Goal: Task Accomplishment & Management: Use online tool/utility

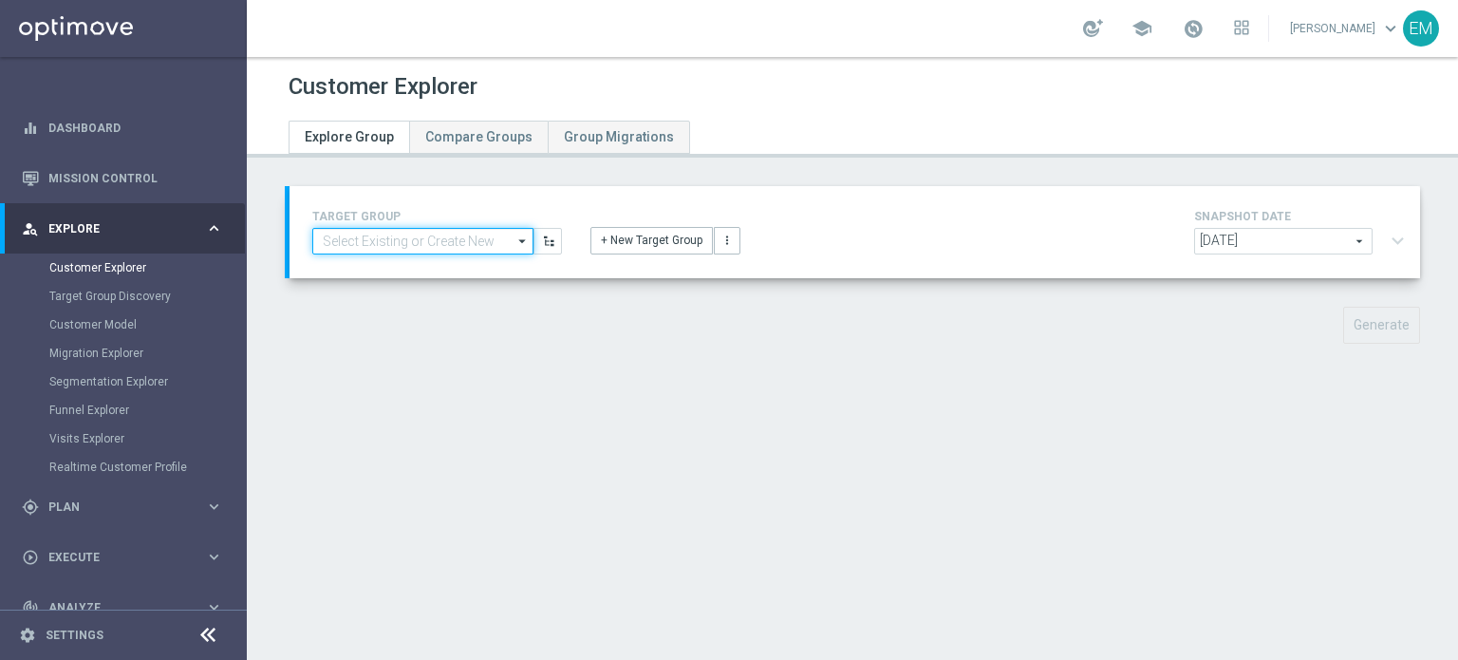
click at [484, 245] on input at bounding box center [422, 241] width 221 height 27
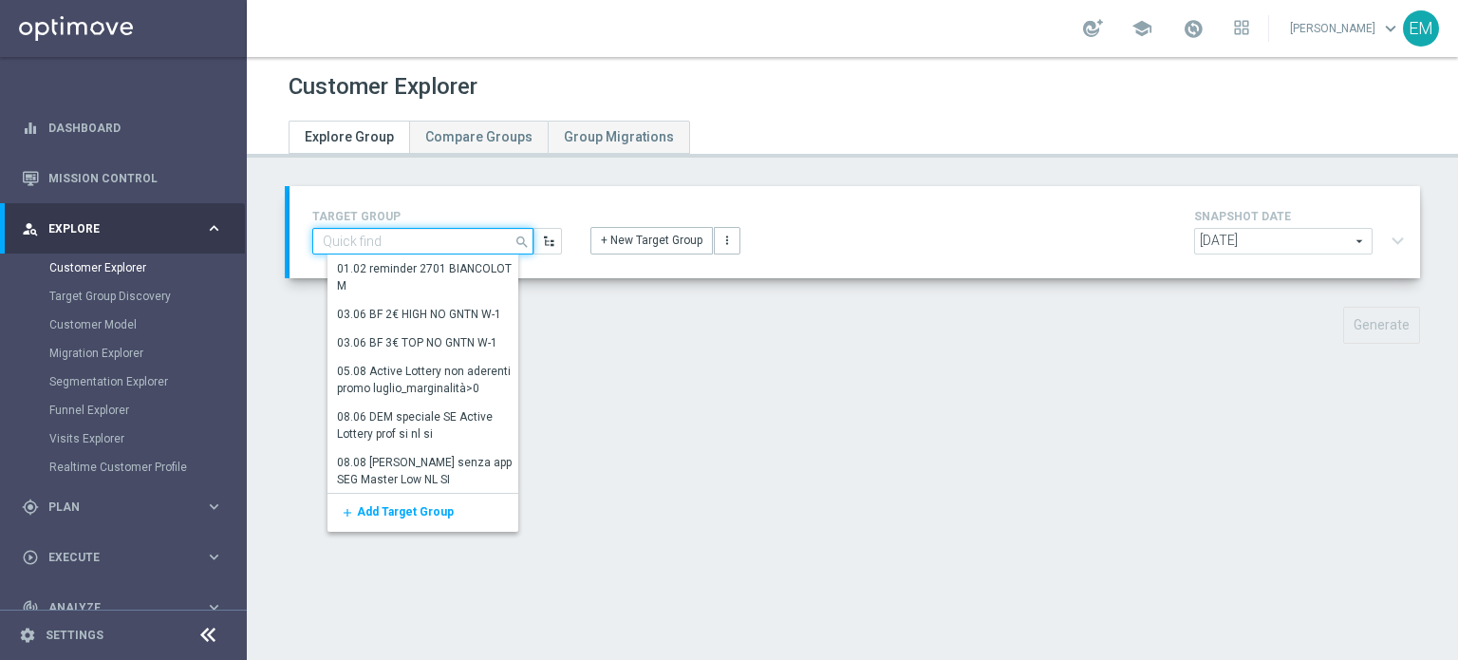
type input "l"
click at [543, 237] on icon "button" at bounding box center [548, 241] width 13 height 13
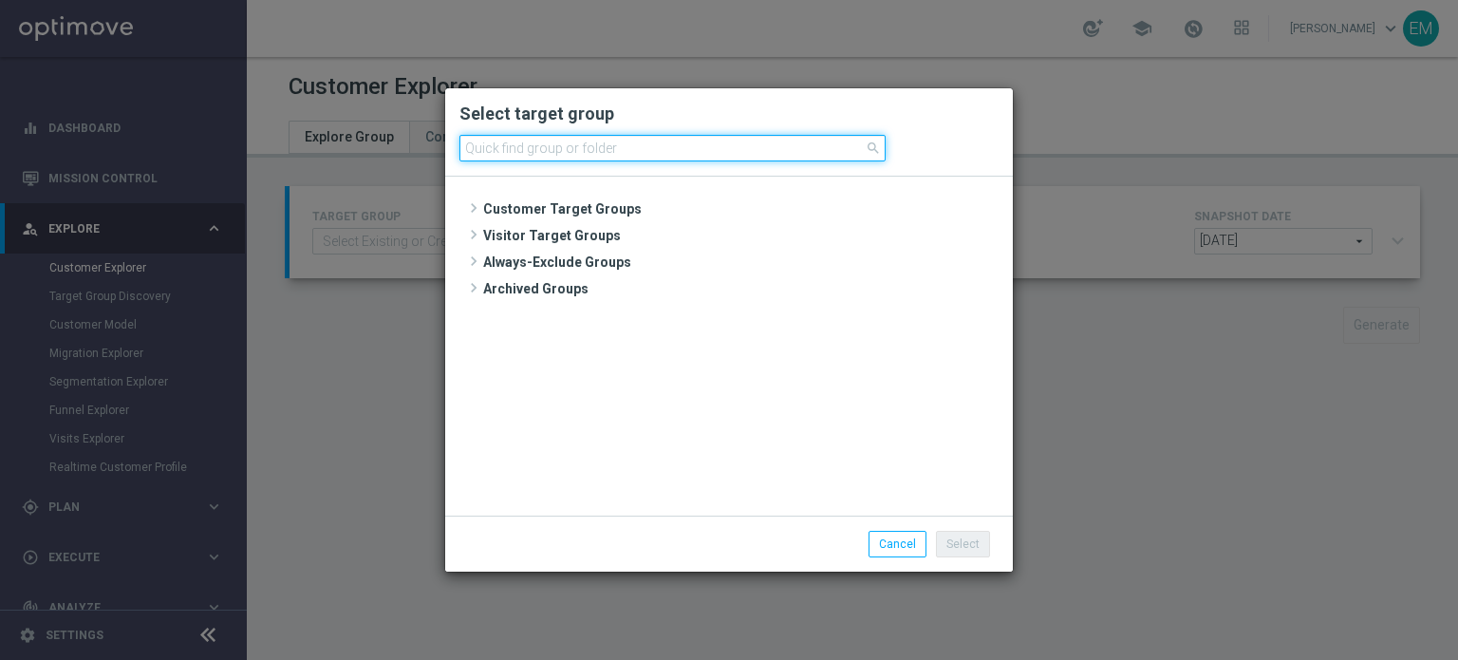
click at [574, 155] on input at bounding box center [673, 148] width 426 height 27
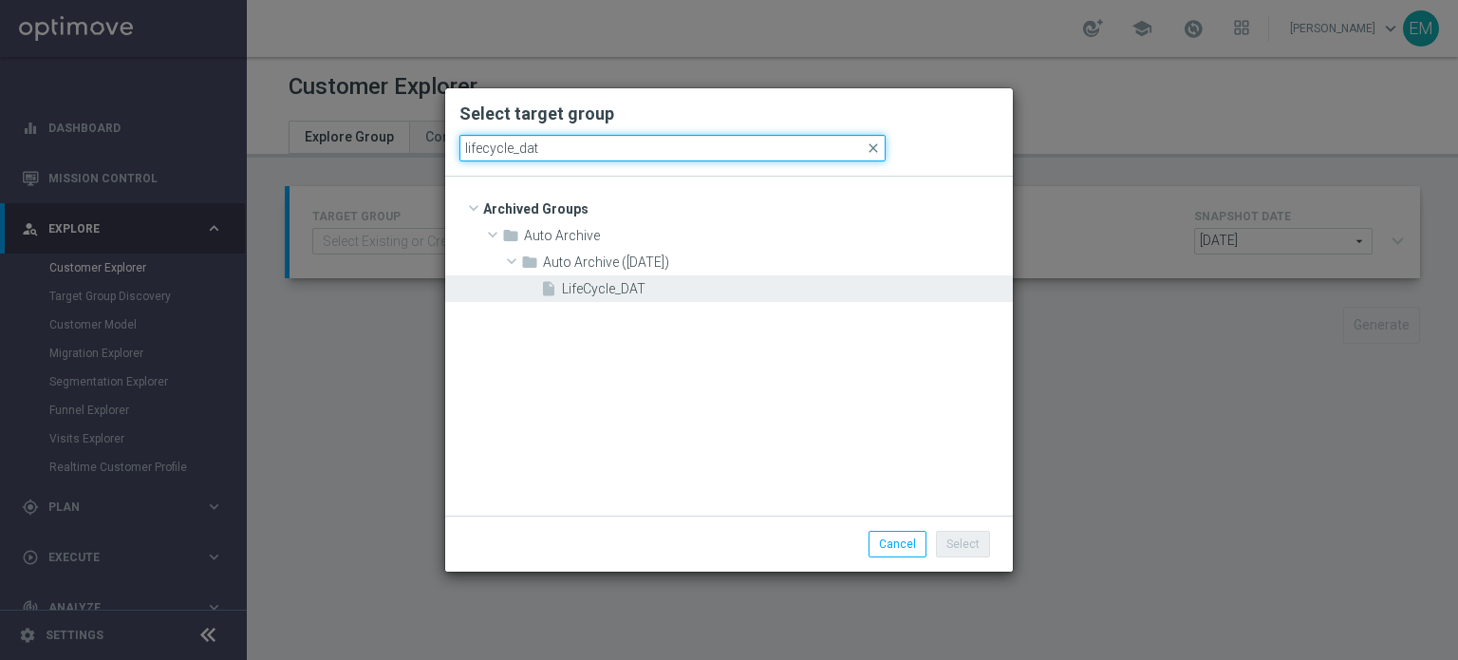
type input "lifecycle_dat"
click at [619, 288] on span "LifeCycle_DAT" at bounding box center [785, 289] width 446 height 16
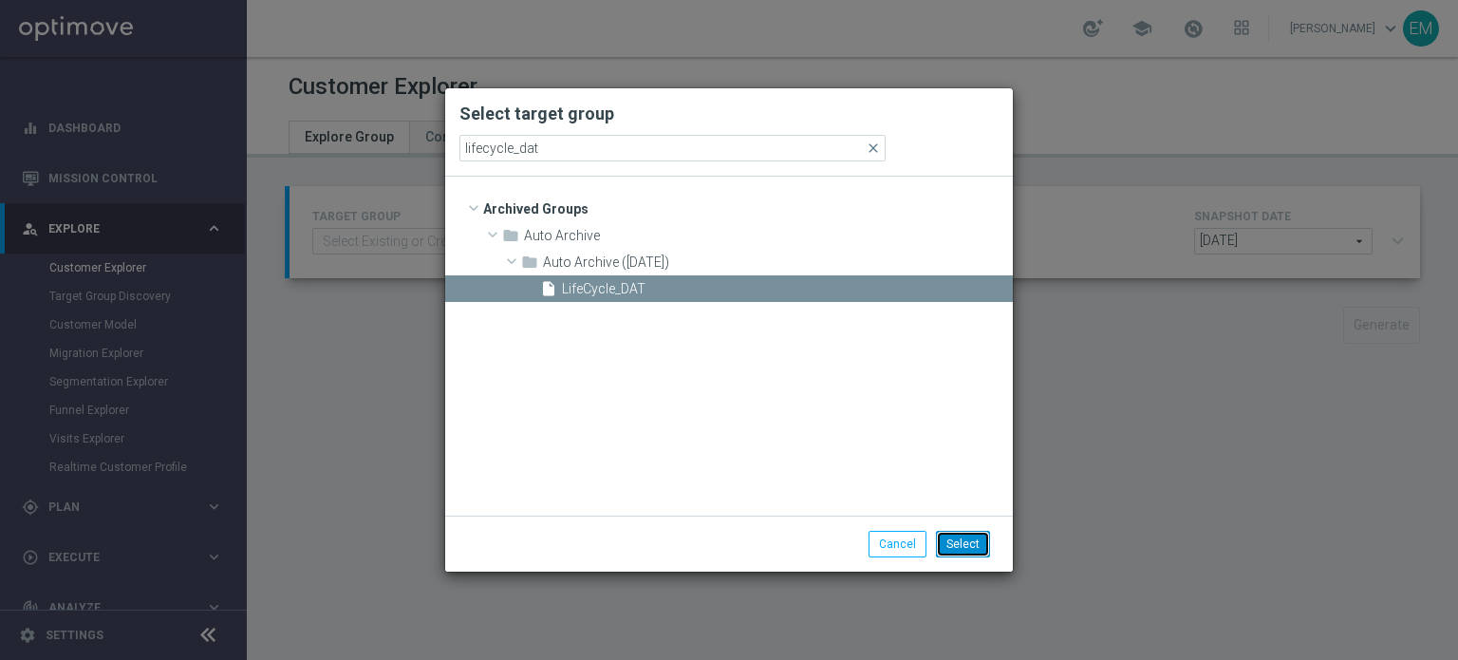
click at [965, 550] on button "Select" at bounding box center [963, 544] width 54 height 27
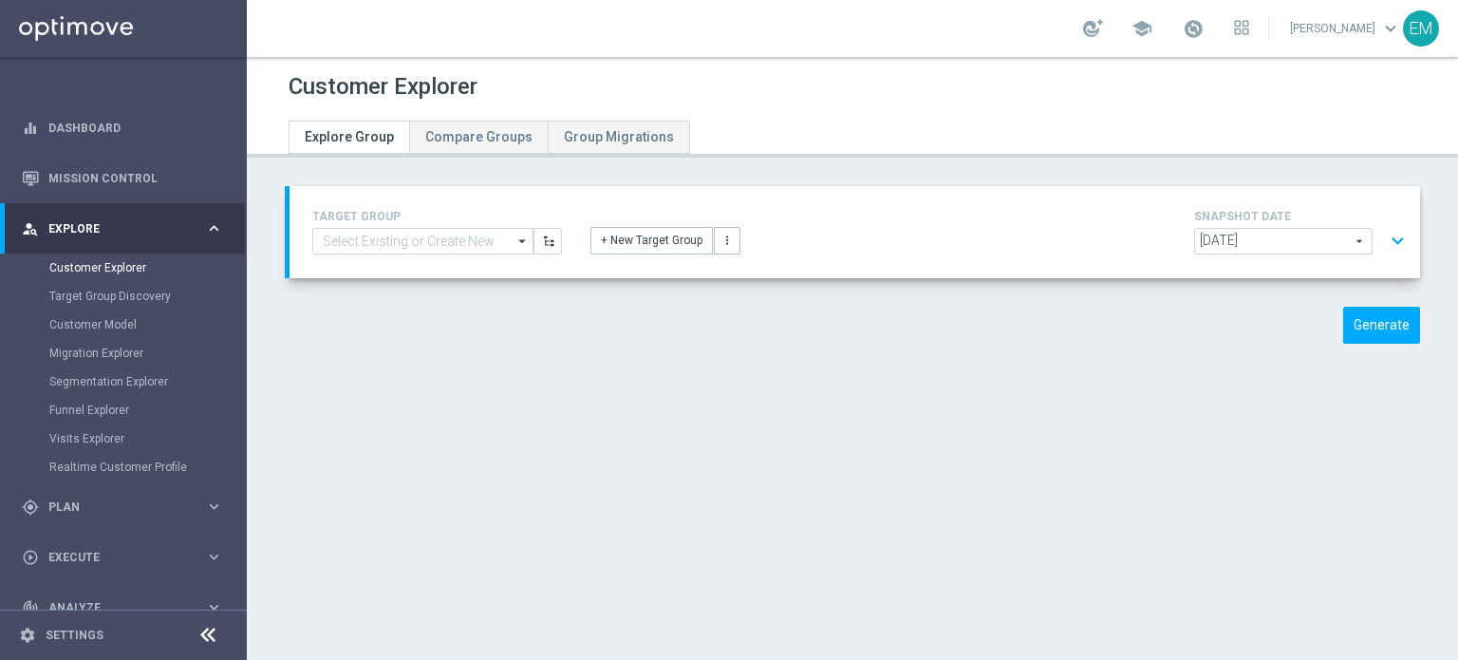
click at [1356, 246] on span "[DATE]" at bounding box center [1283, 241] width 177 height 25
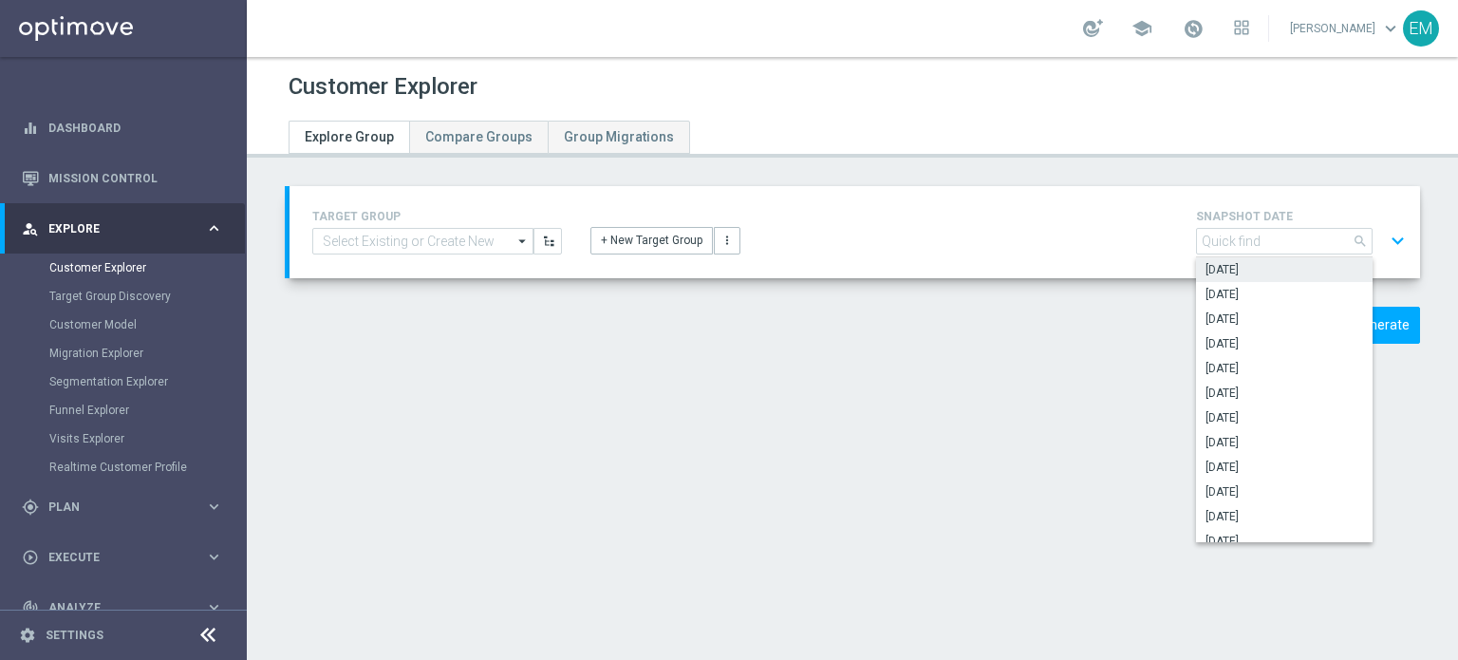
click at [972, 296] on div "TARGET GROUP arrow_drop_down Show Selected 0 of NaN 01.02 reminder 2701 BIANCOL…" at bounding box center [853, 279] width 1212 height 186
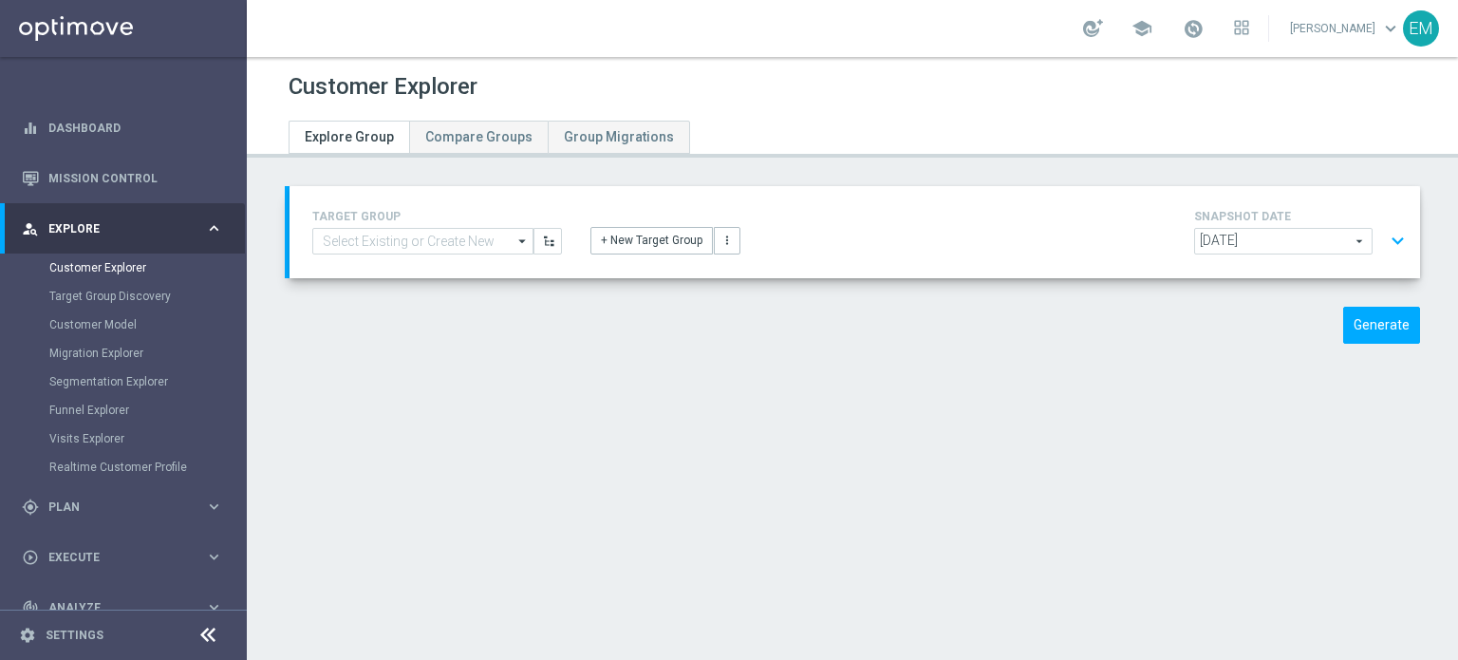
click at [1280, 246] on span "[DATE]" at bounding box center [1283, 241] width 177 height 25
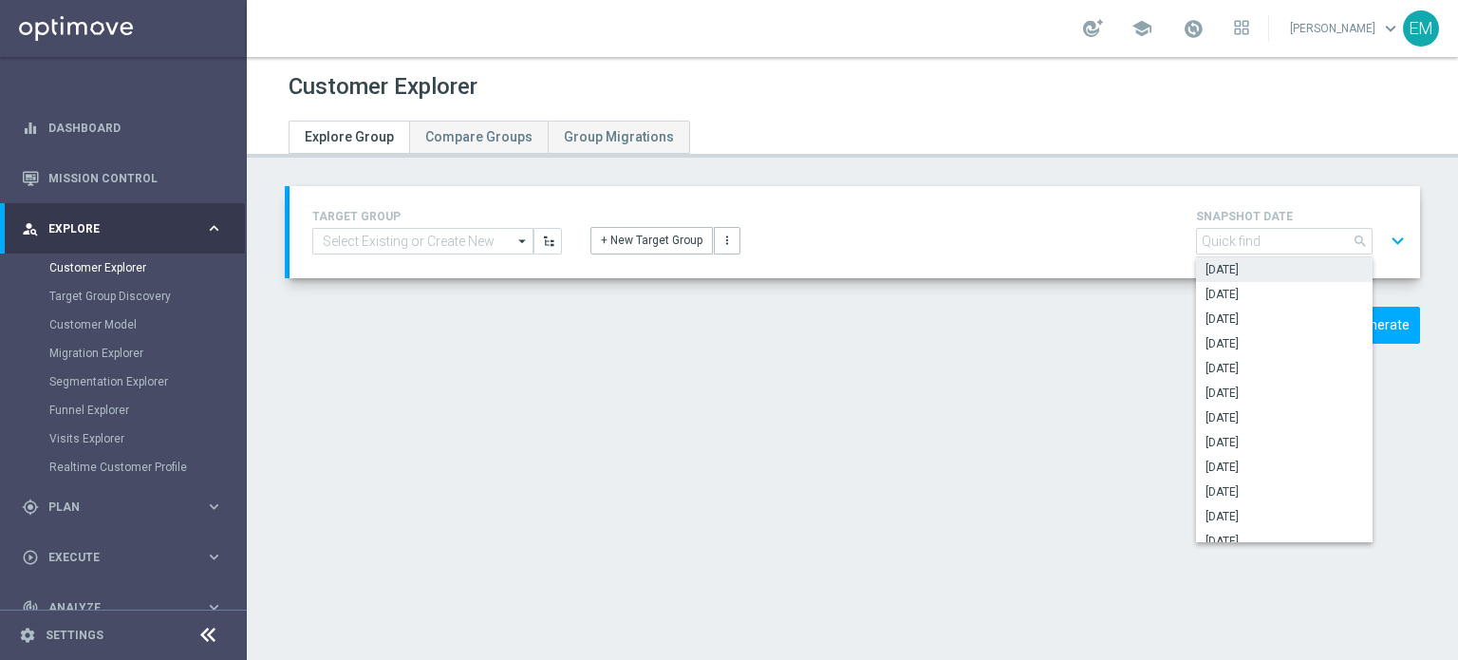
click at [1160, 288] on div "TARGET GROUP arrow_drop_down Show Selected 0 of NaN 01.02 reminder 2701 BIANCOL…" at bounding box center [853, 279] width 1212 height 186
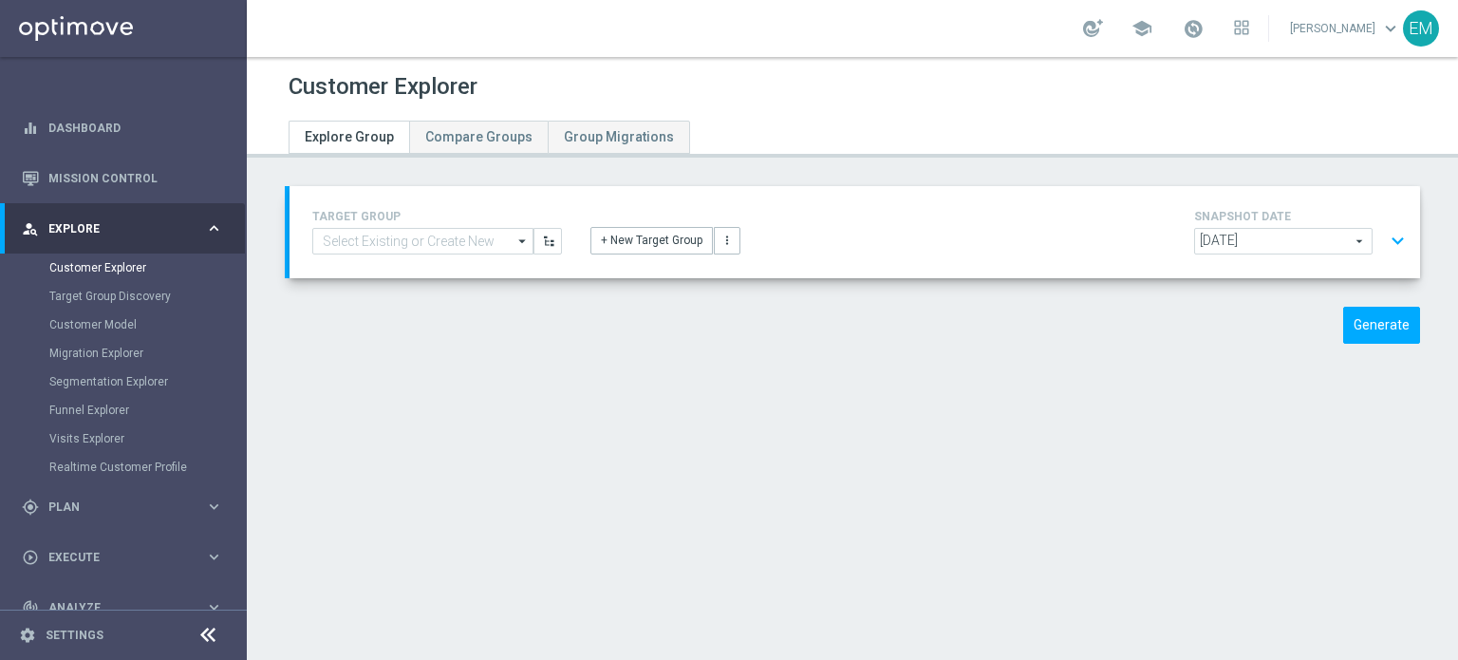
click at [1287, 235] on span "[DATE]" at bounding box center [1283, 241] width 177 height 25
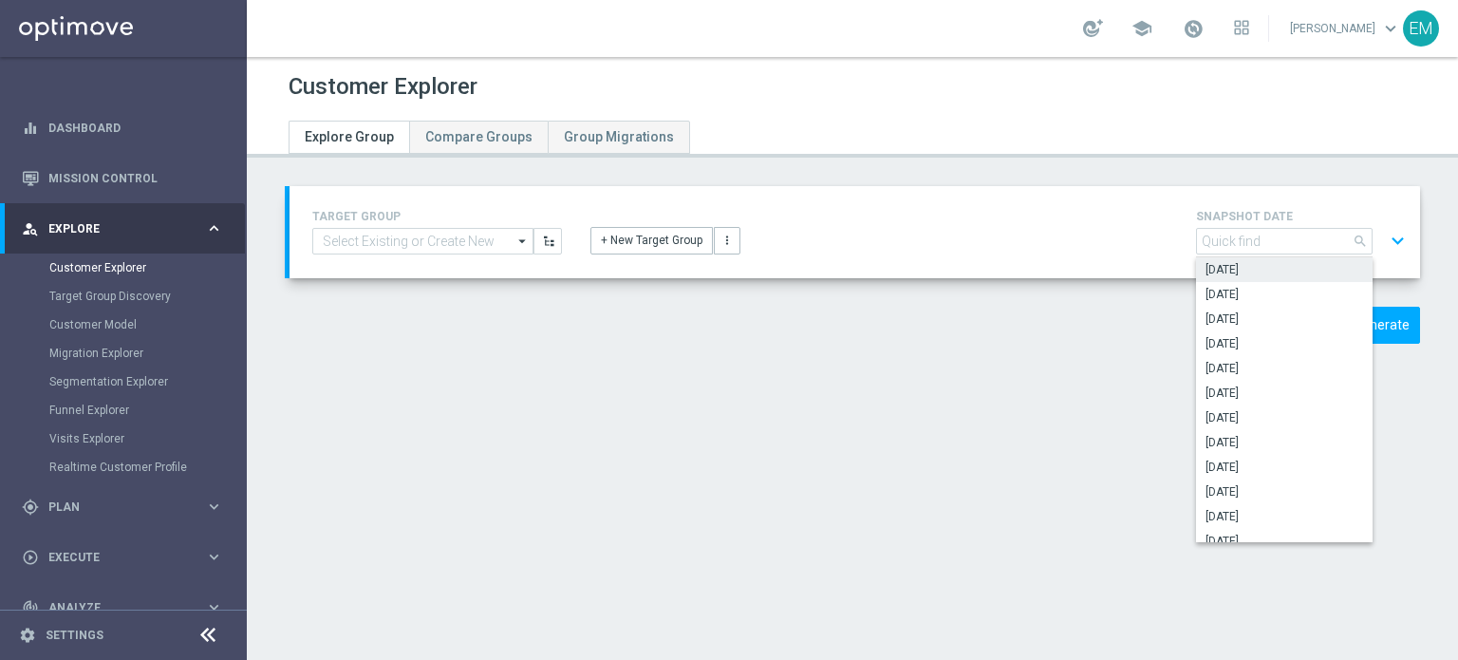
click at [1104, 378] on div "Customer Explorer Explore Group Compare Groups Group Migrations TARGET GROUP ar…" at bounding box center [853, 358] width 1212 height 603
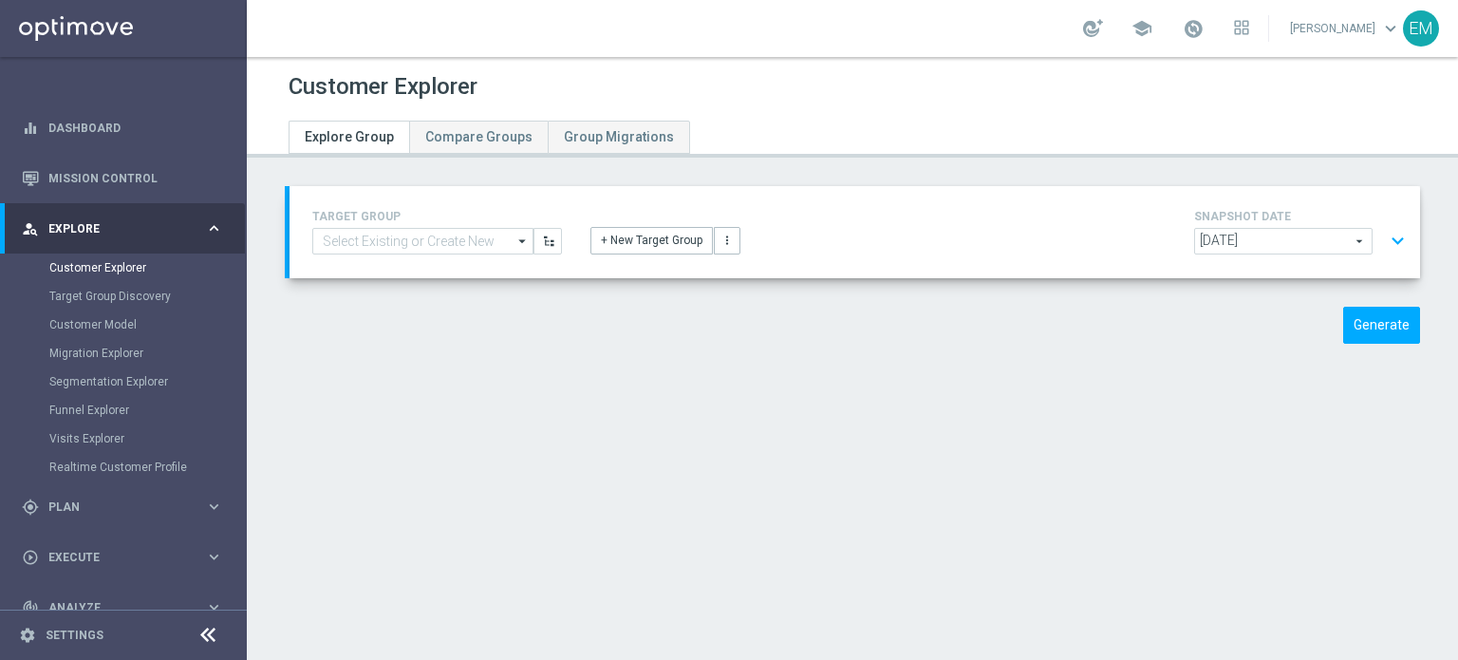
click at [1332, 234] on span "[DATE]" at bounding box center [1283, 241] width 177 height 25
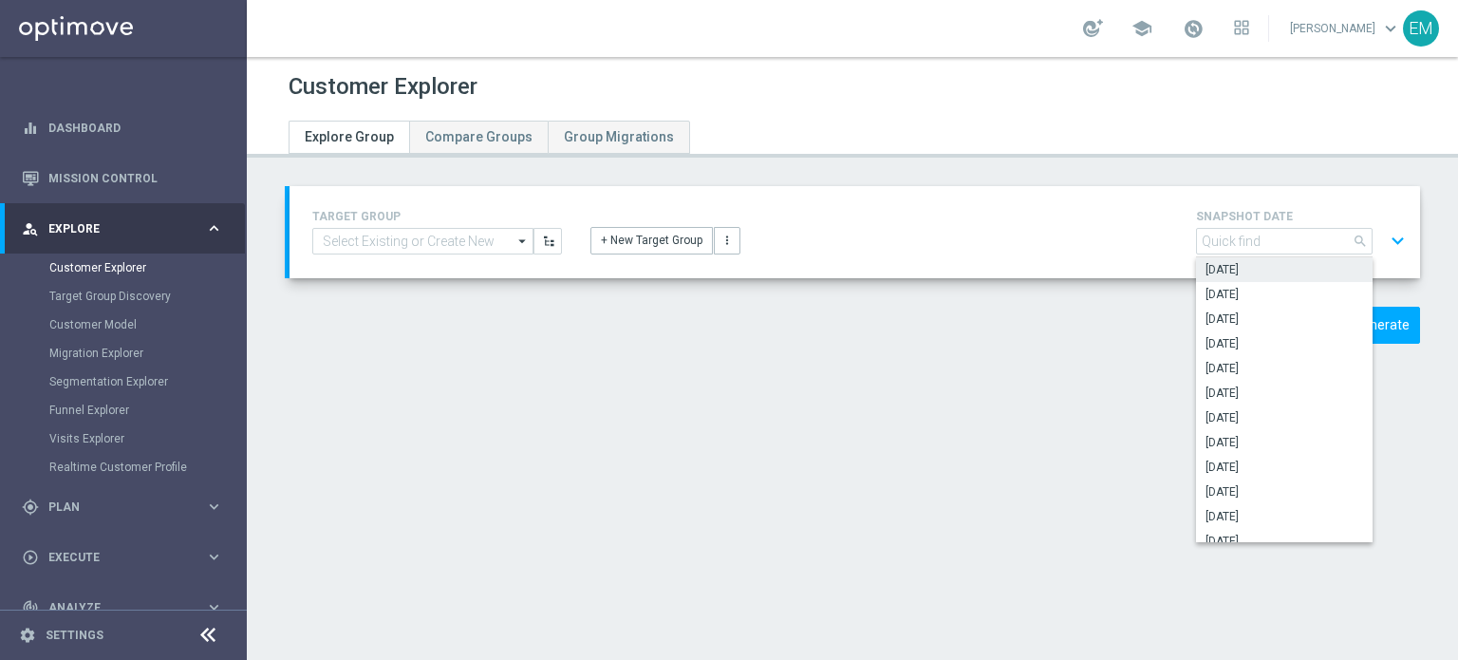
click at [1027, 356] on div "TARGET GROUP arrow_drop_down Show Selected 0 of NaN 01.02 reminder 2701 BIANCOL…" at bounding box center [853, 279] width 1212 height 186
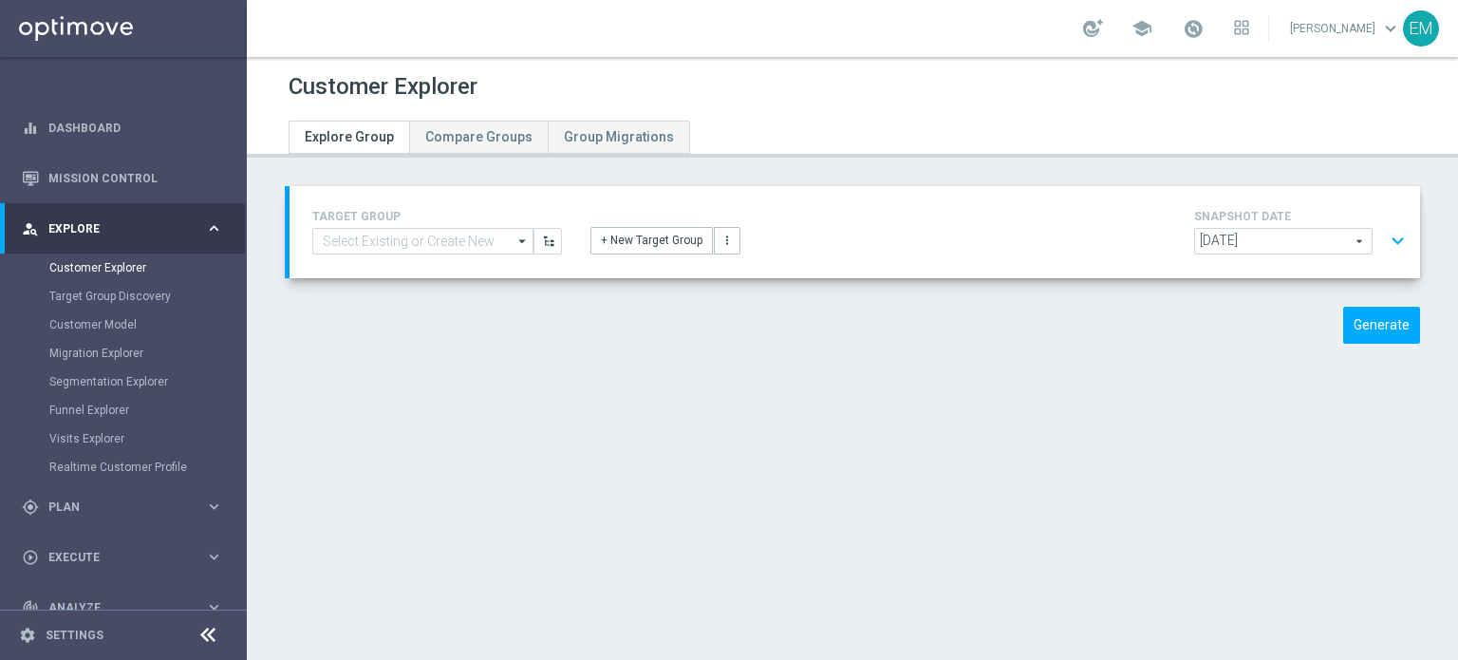
click at [1345, 246] on span "[DATE]" at bounding box center [1283, 241] width 177 height 25
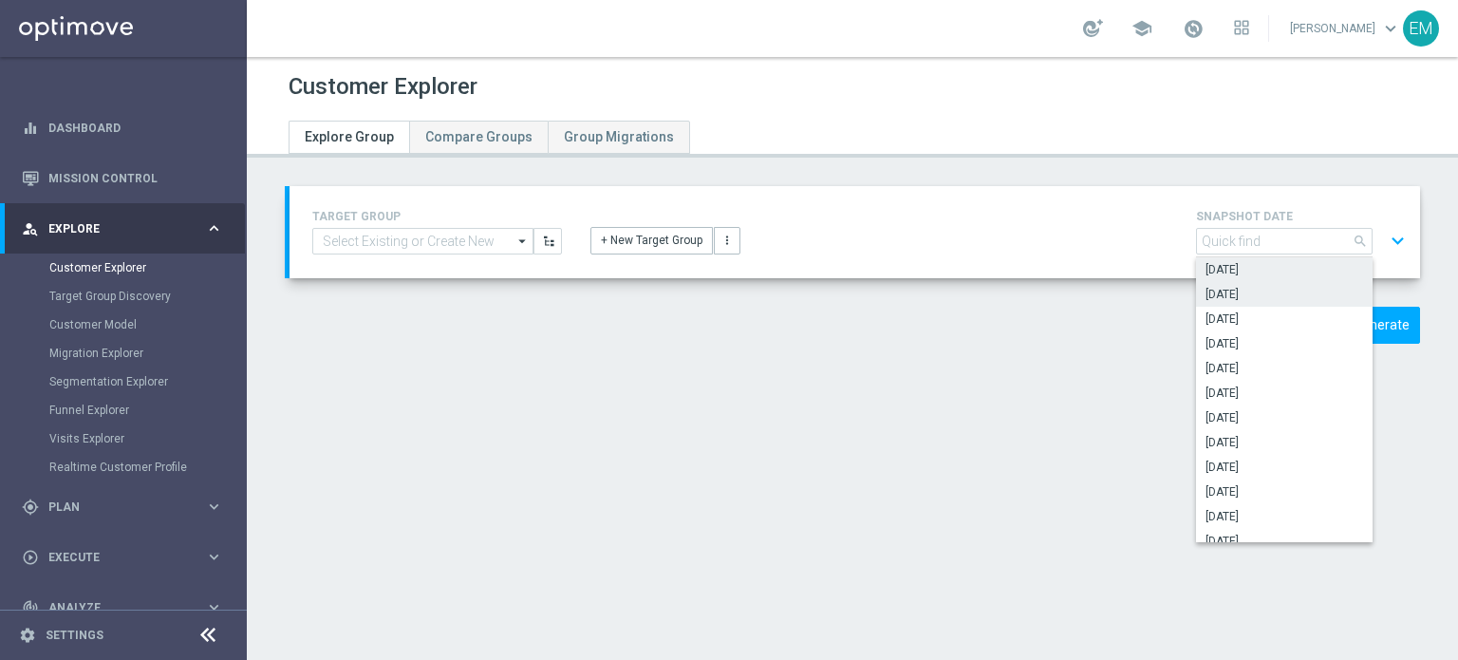
click at [1239, 295] on span "[DATE]" at bounding box center [1285, 294] width 158 height 15
type input "[DATE]"
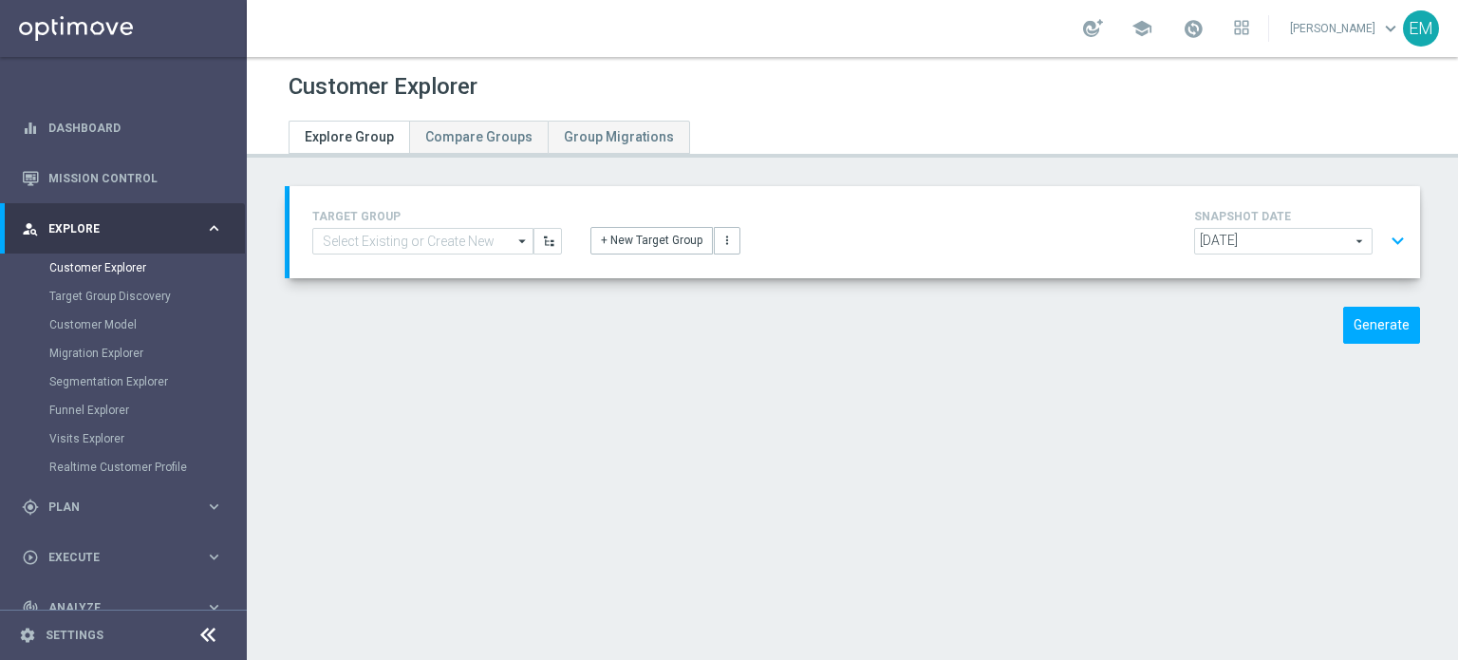
click at [1384, 246] on button "expand_more" at bounding box center [1398, 241] width 28 height 36
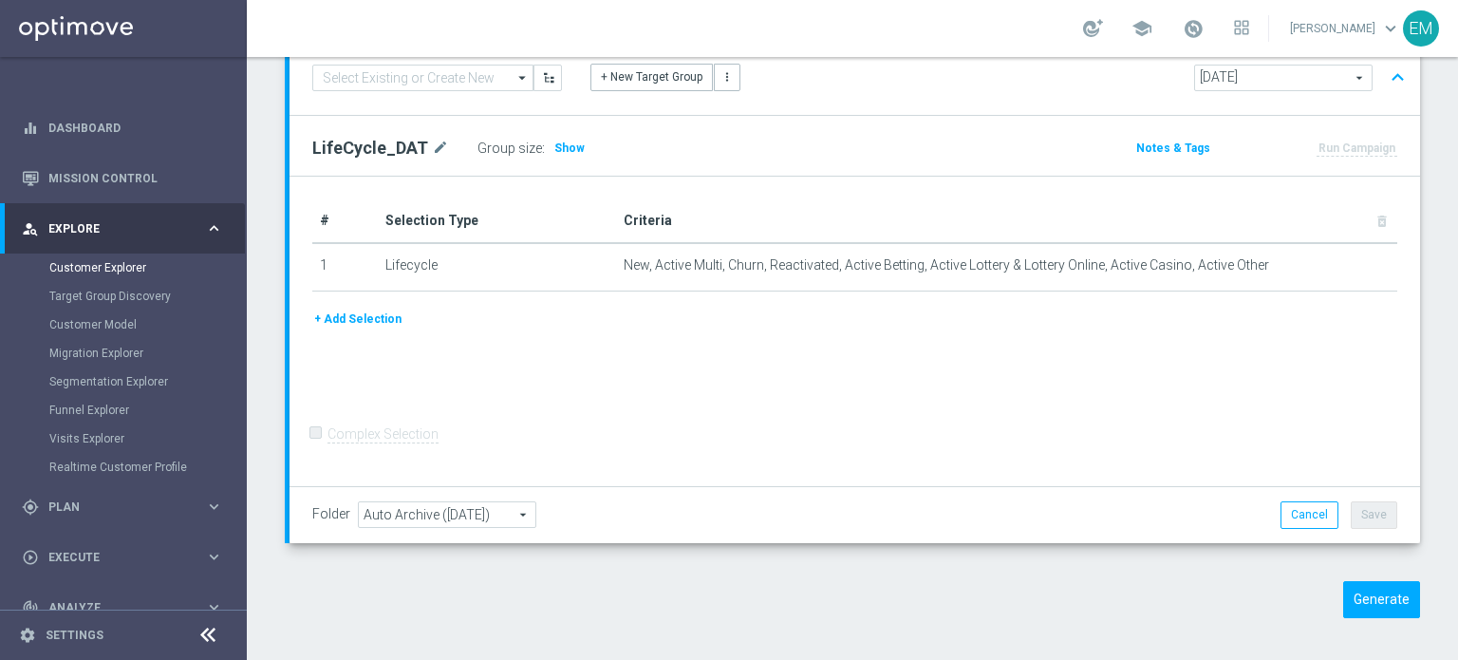
scroll to position [162, 0]
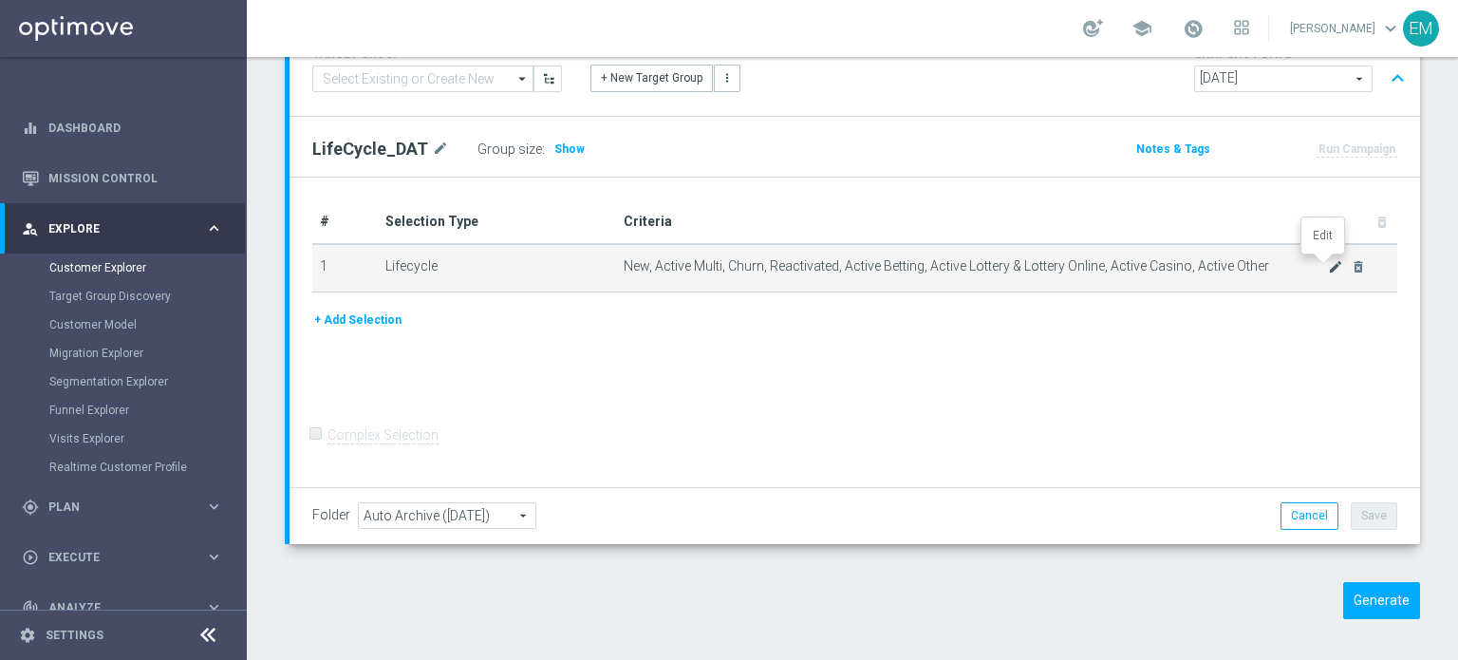
click at [1328, 267] on icon "mode_edit" at bounding box center [1335, 266] width 15 height 15
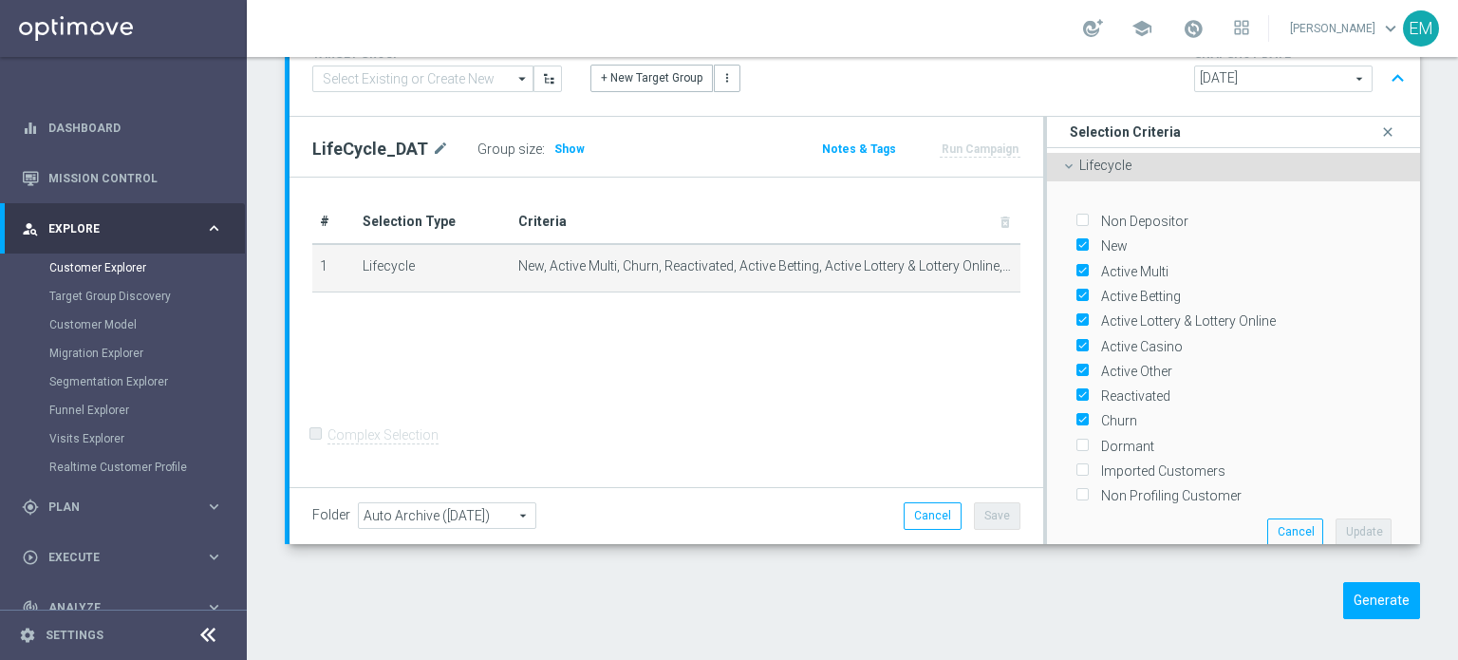
click at [1076, 420] on input "Churn" at bounding box center [1082, 421] width 12 height 12
checkbox input "false"
click at [1352, 532] on button "Update" at bounding box center [1364, 531] width 56 height 27
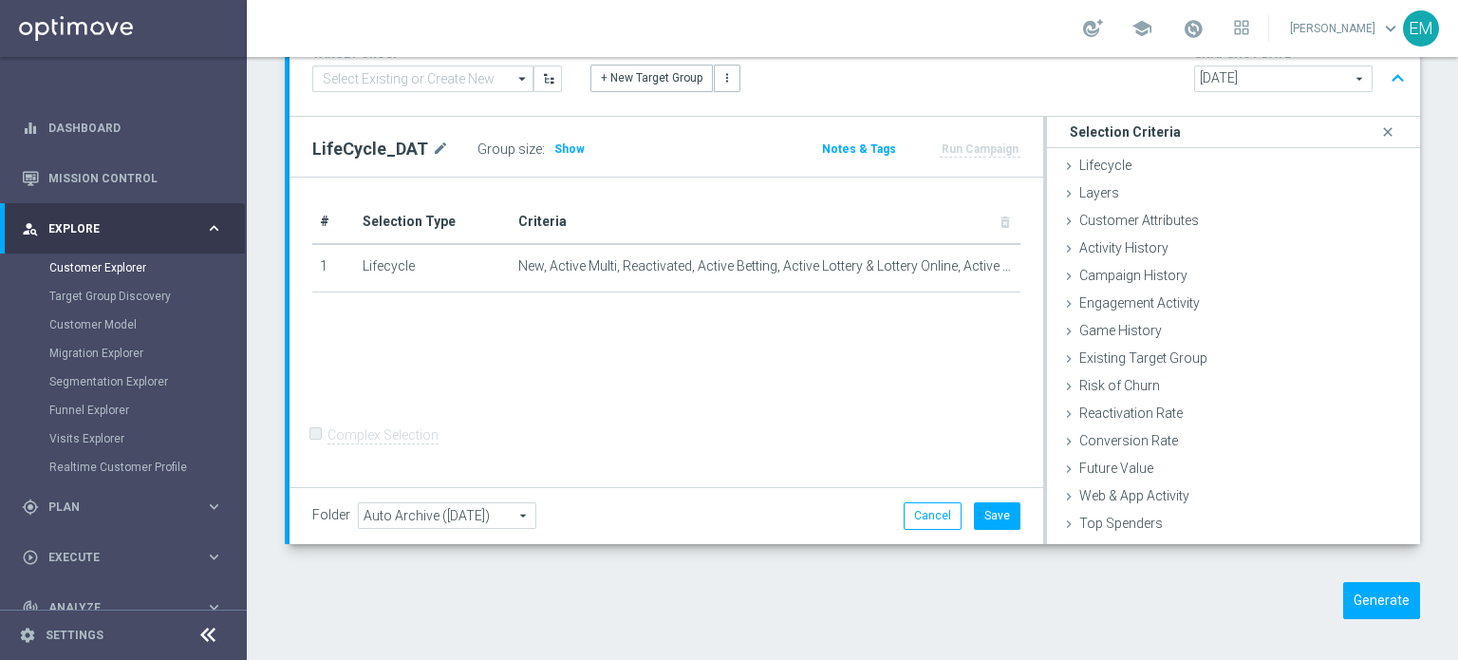
click at [960, 470] on form "Complex Selection Invalid Expression" at bounding box center [666, 454] width 708 height 67
click at [1379, 132] on icon "close" at bounding box center [1388, 133] width 19 height 26
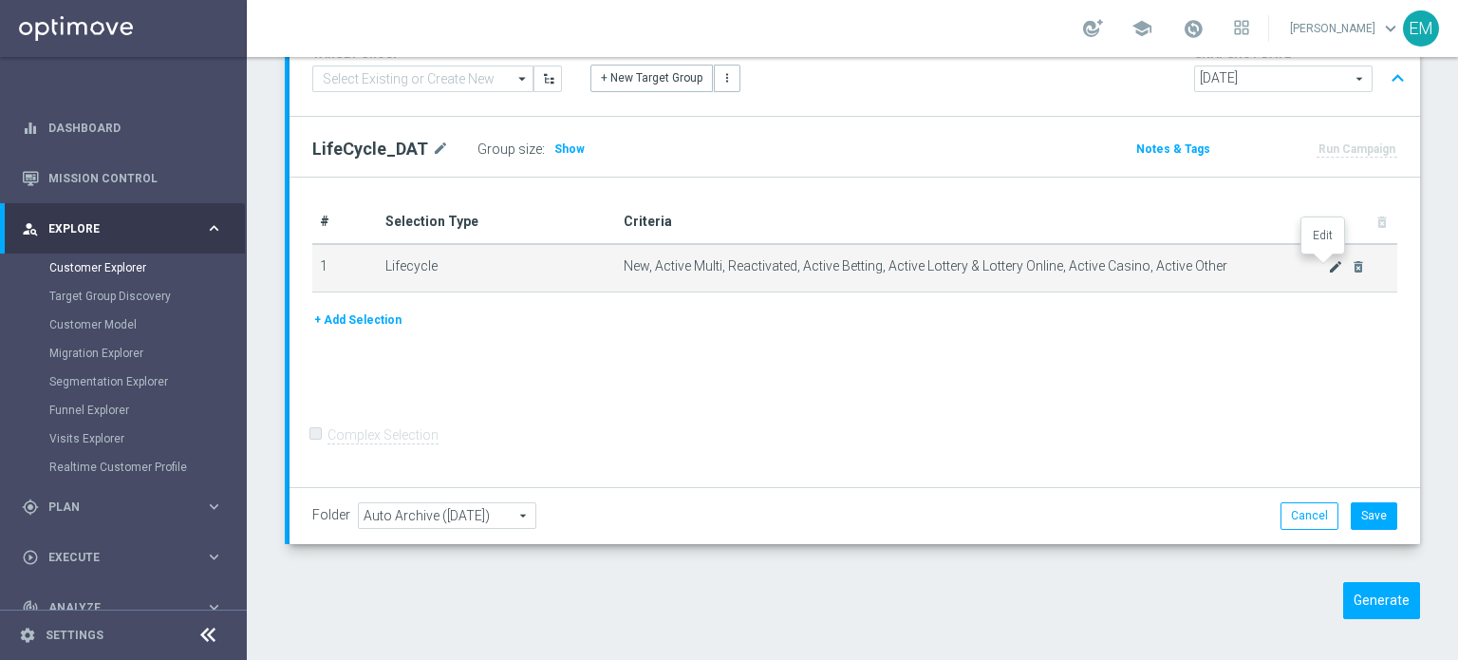
click at [1328, 261] on icon "mode_edit" at bounding box center [1335, 266] width 15 height 15
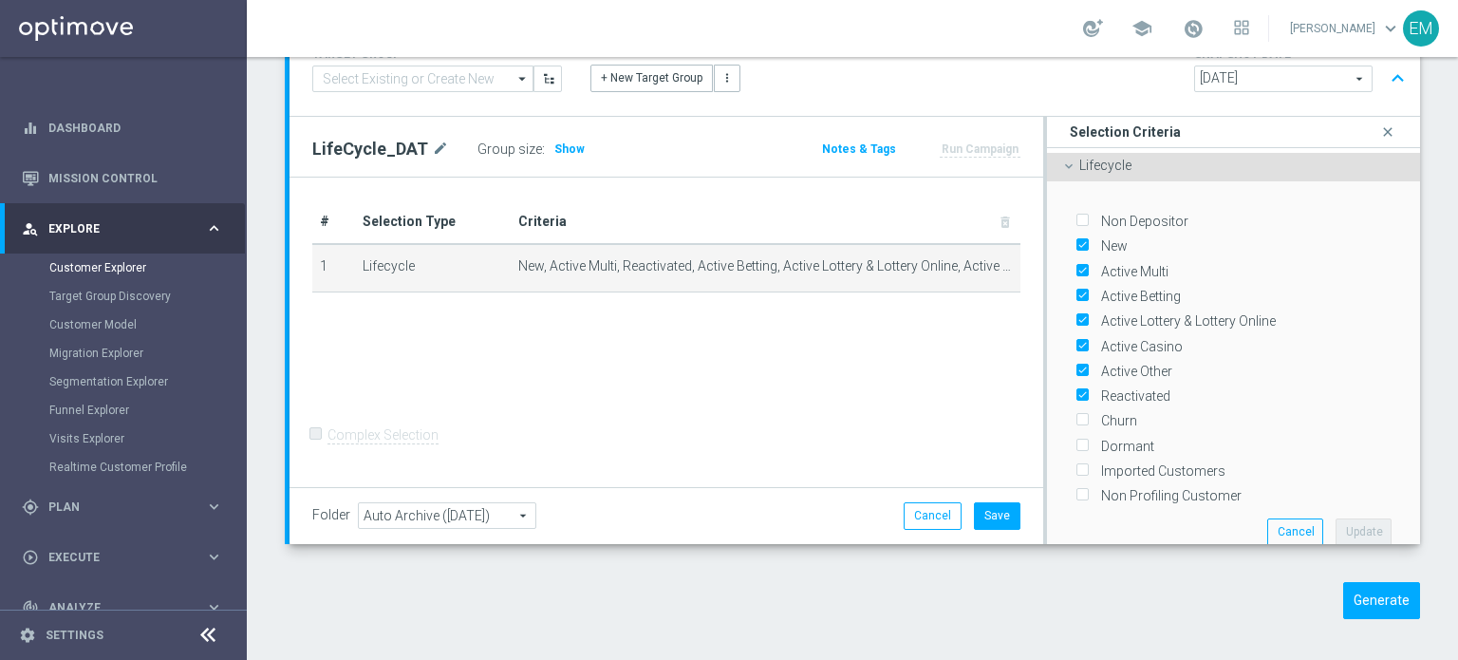
click at [1076, 421] on input "Churn" at bounding box center [1082, 421] width 12 height 12
checkbox input "true"
click at [1076, 390] on input "Reactivated" at bounding box center [1082, 396] width 12 height 12
checkbox input "false"
click at [1076, 368] on input "Active Other" at bounding box center [1082, 372] width 12 height 12
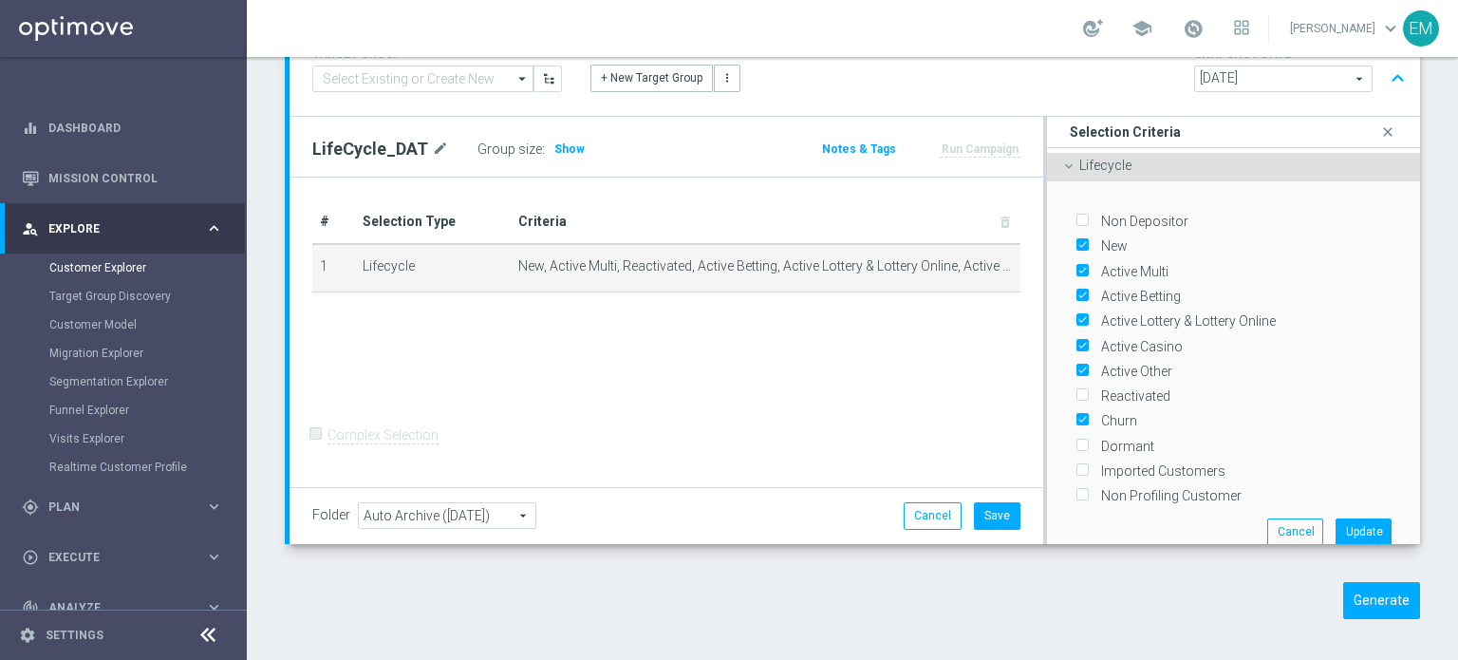
checkbox input "false"
click at [919, 375] on div "# Selection Type Criteria delete_forever 1 Lifecycle New, Active Multi, Reactiv…" at bounding box center [667, 333] width 754 height 310
click at [1379, 140] on icon "close" at bounding box center [1388, 133] width 19 height 26
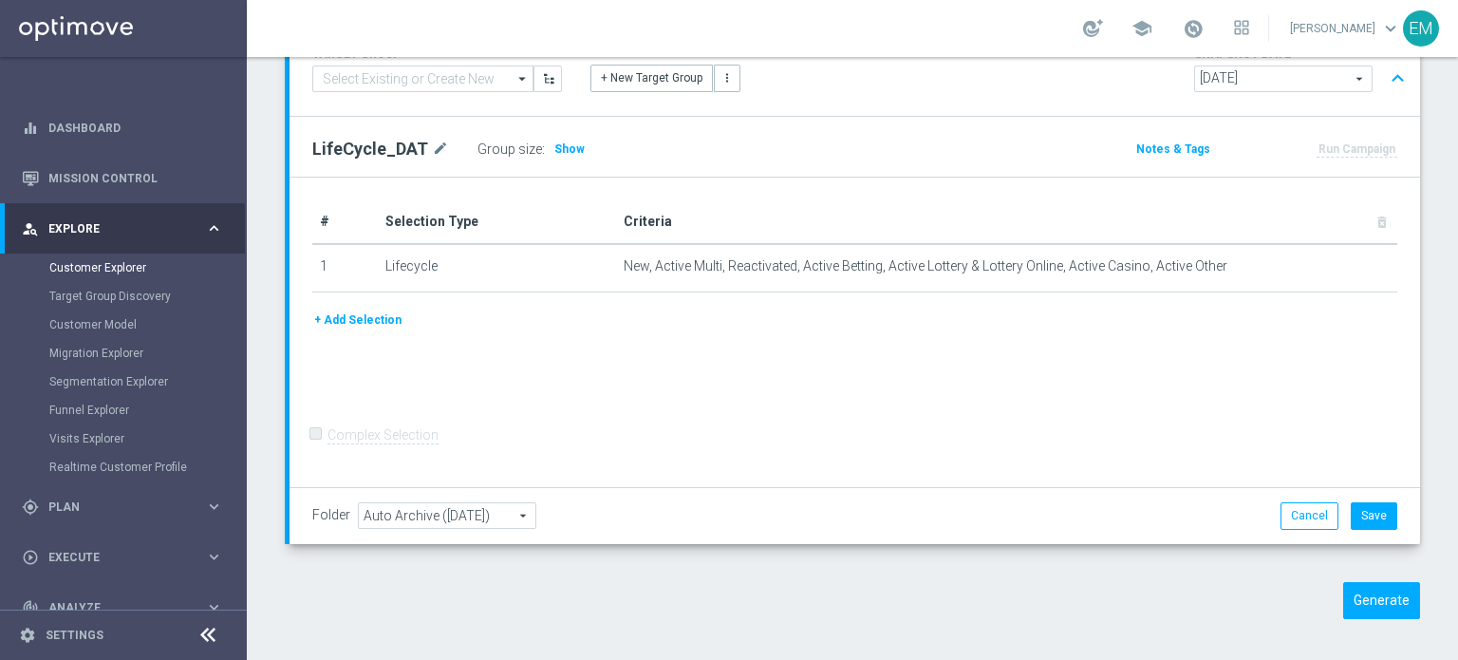
click at [1349, 71] on span "[DATE]" at bounding box center [1283, 78] width 177 height 25
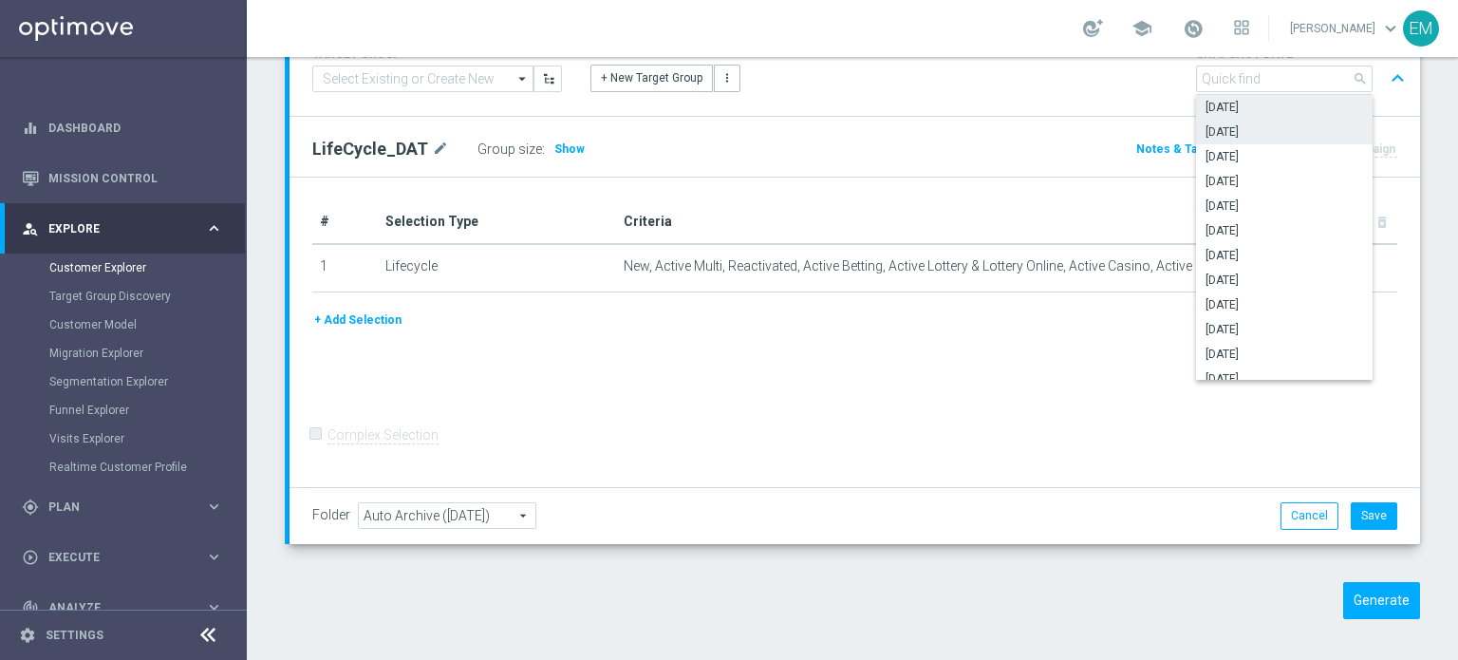
click at [1239, 109] on span "[DATE]" at bounding box center [1285, 107] width 158 height 15
type input "[DATE]"
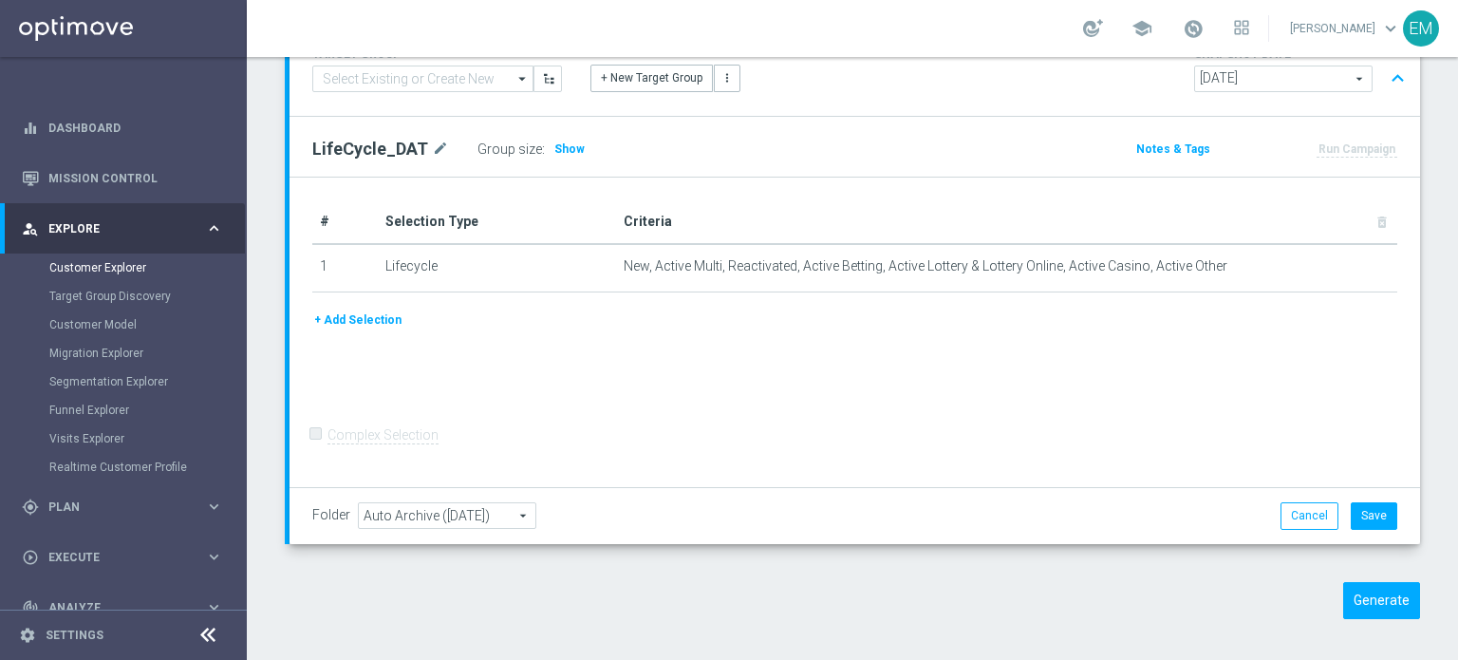
click at [1346, 76] on span "[DATE]" at bounding box center [1283, 78] width 177 height 25
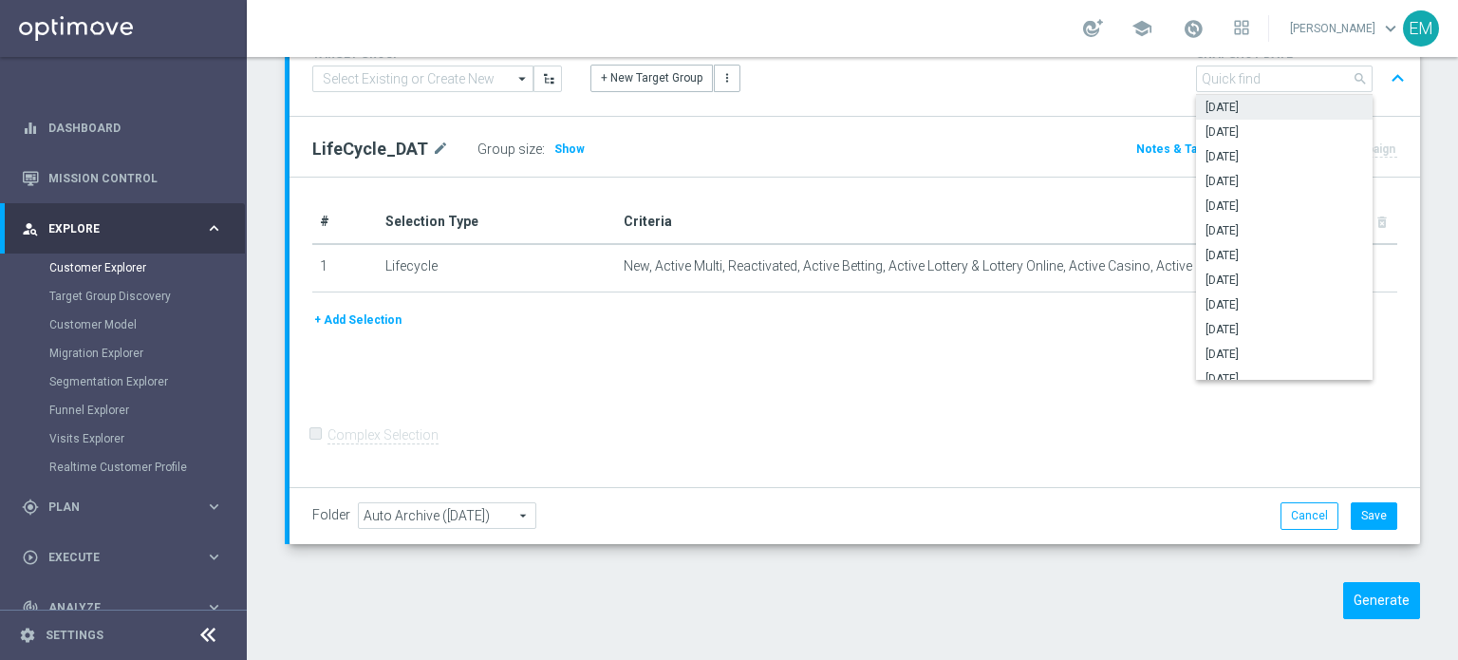
click at [1283, 102] on span "[DATE]" at bounding box center [1285, 107] width 158 height 15
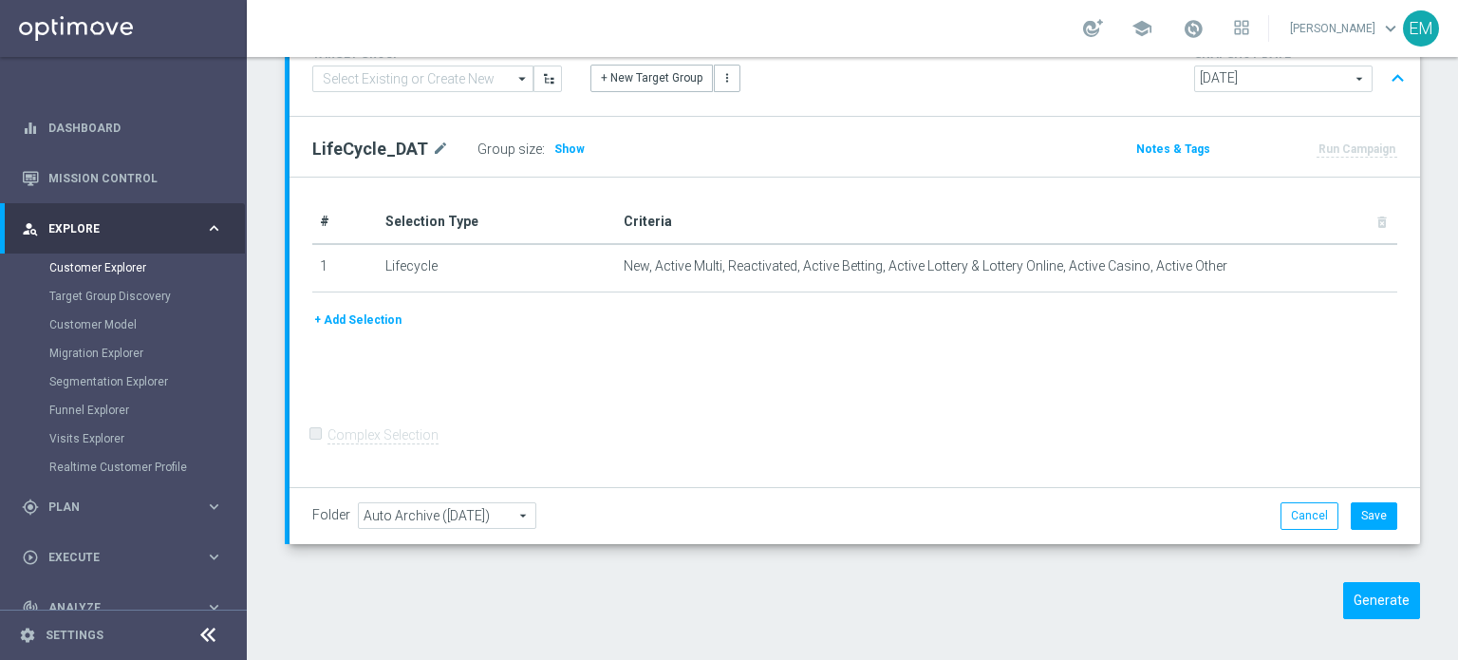
click at [1337, 81] on span "[DATE]" at bounding box center [1283, 78] width 177 height 25
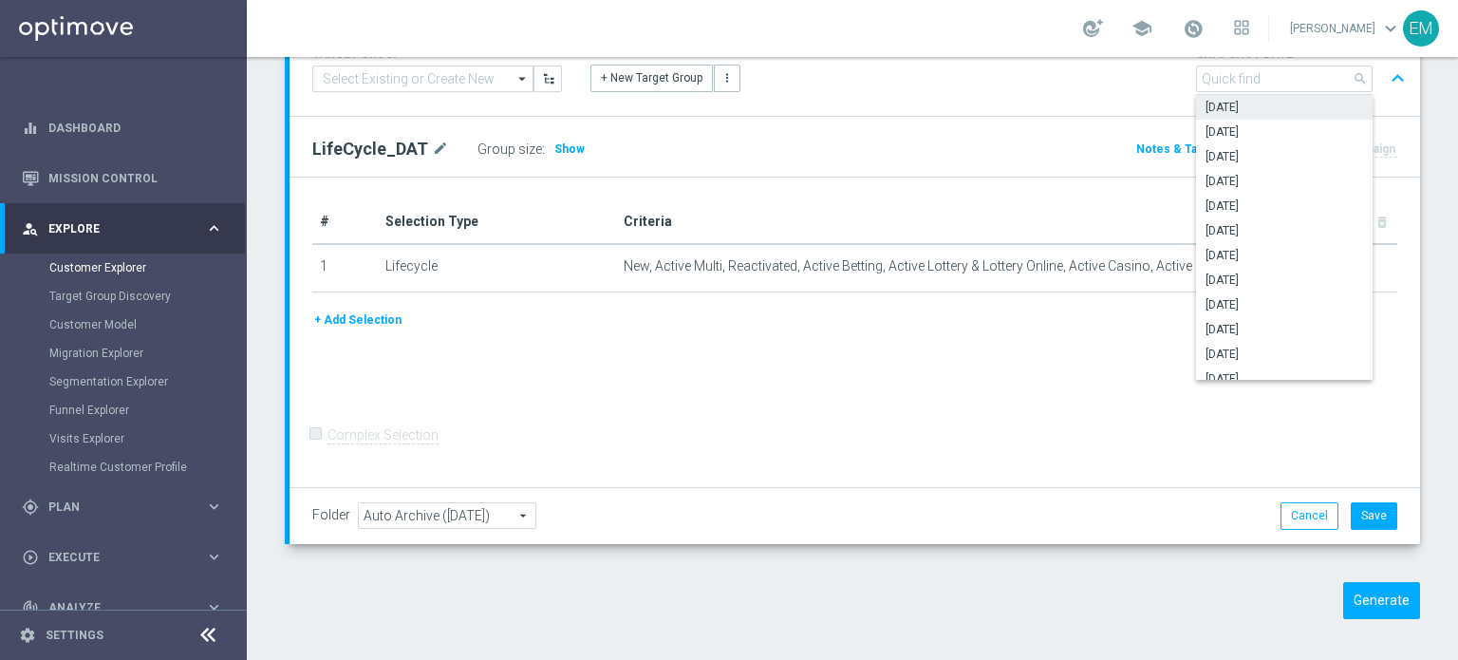
click at [1054, 151] on div "Notes & Tags" at bounding box center [1134, 148] width 186 height 24
